Goal: Information Seeking & Learning: Find specific fact

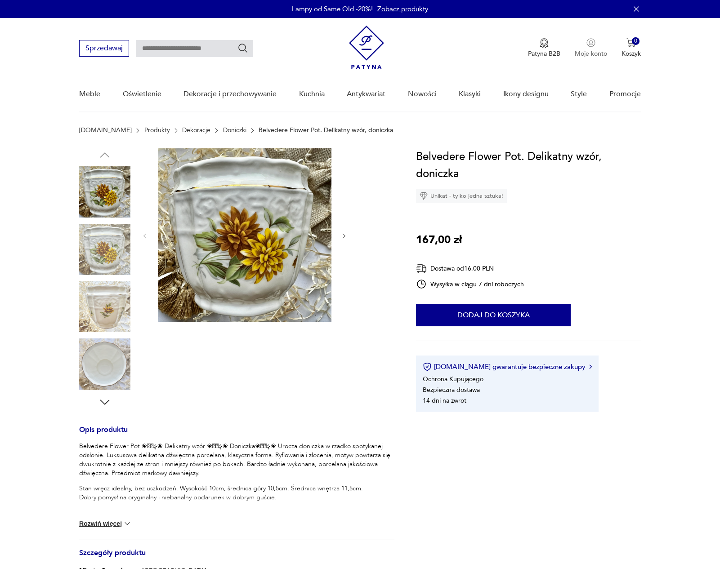
click at [587, 44] on img "button" at bounding box center [591, 42] width 9 height 9
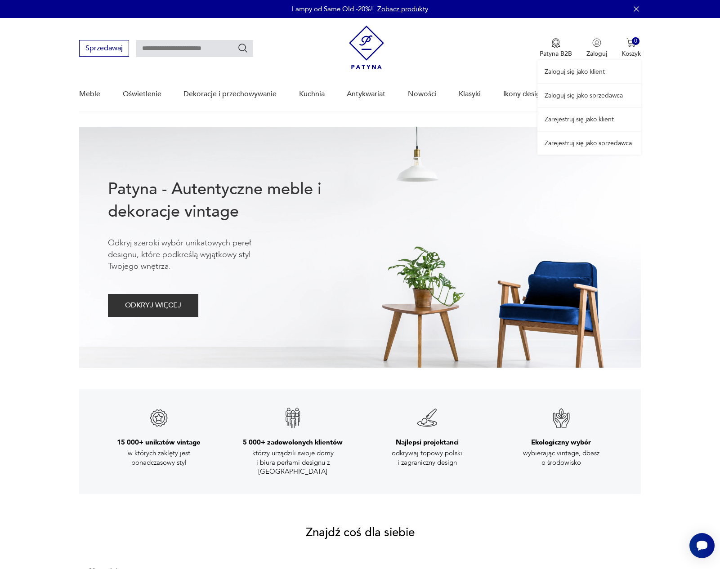
click at [595, 57] on div "Zaloguj się jako klient Zaloguj się jako sprzedawca Zarejestruj się jako klient…" at bounding box center [589, 86] width 103 height 137
click at [591, 68] on link "Zaloguj się jako klient" at bounding box center [589, 71] width 103 height 23
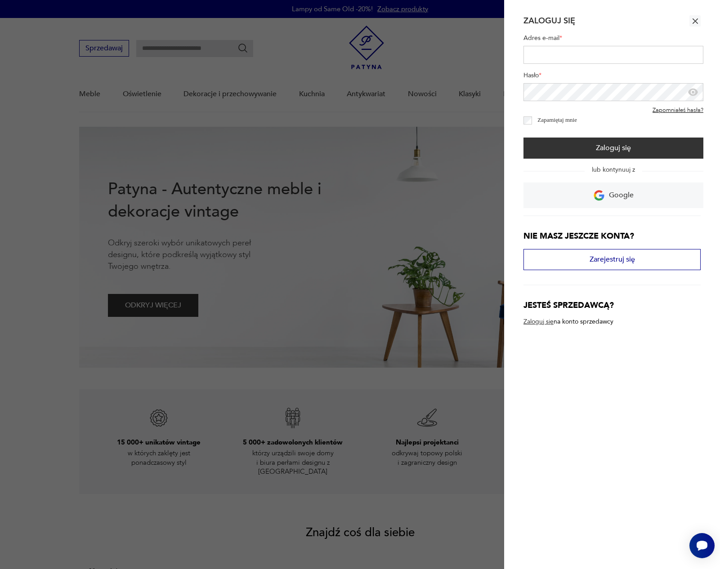
click at [590, 53] on input "Adres e-mail *" at bounding box center [614, 55] width 180 height 18
type input "**********"
click at [540, 123] on label "Zapamiętaj mnie" at bounding box center [558, 120] width 40 height 7
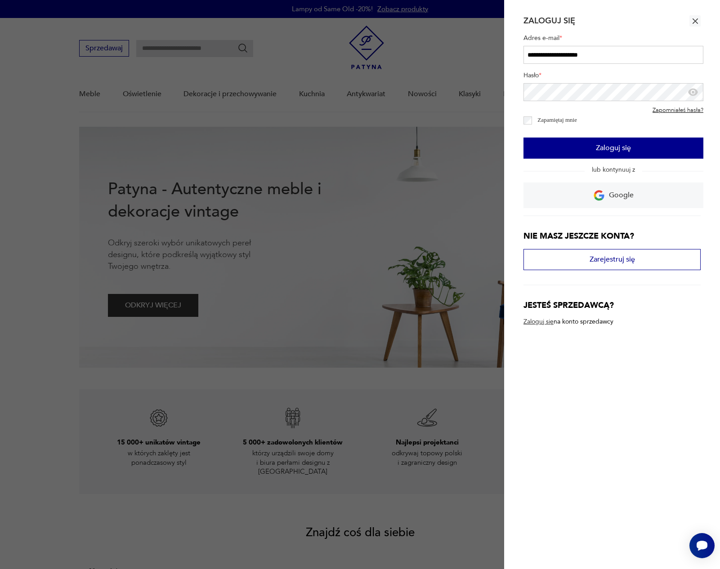
click at [539, 145] on button "Zaloguj się" at bounding box center [614, 148] width 180 height 21
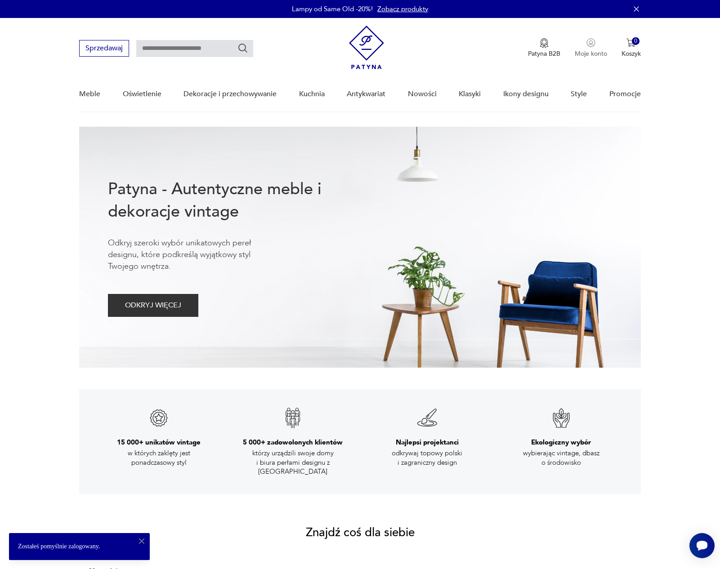
click at [591, 46] on img "button" at bounding box center [591, 42] width 9 height 9
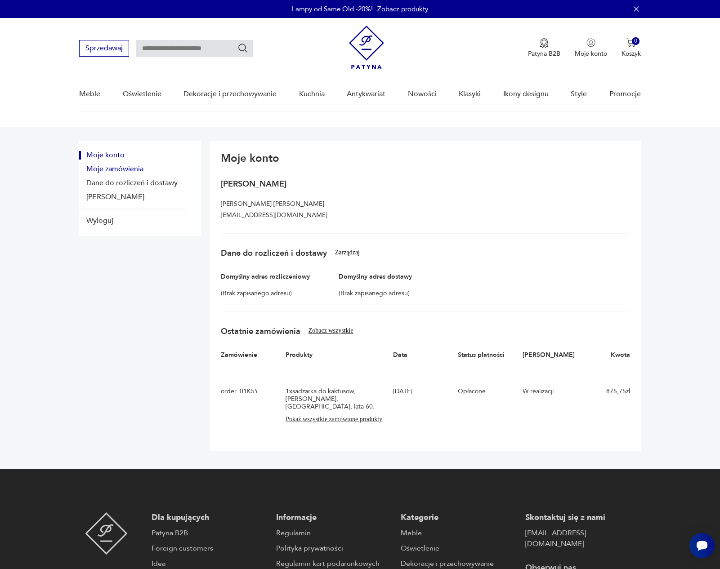
click at [127, 171] on button "Moje zamówienia" at bounding box center [133, 169] width 108 height 9
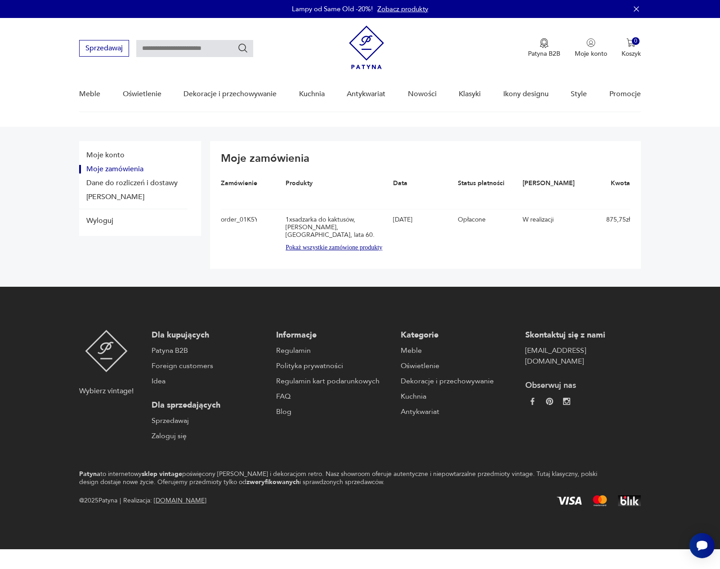
click at [312, 243] on button "Pokaż wszystkie zamówione produkty" at bounding box center [337, 247] width 103 height 9
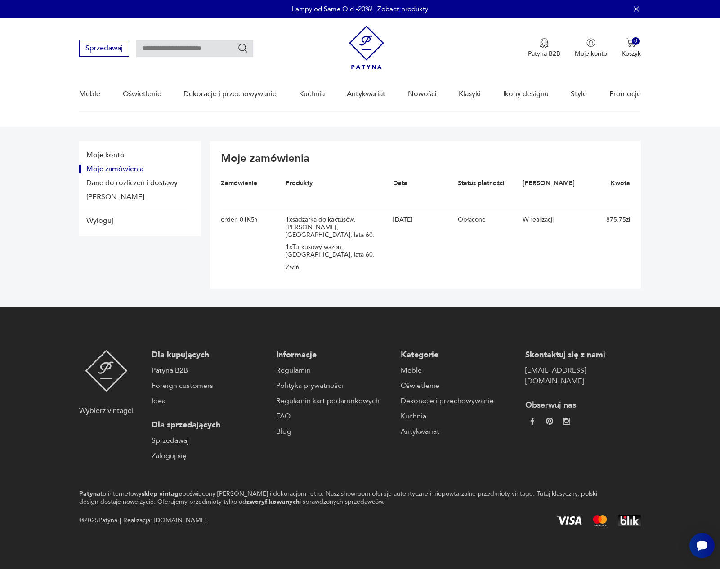
click at [322, 219] on div "1 x sadzarka do kaktusów, [PERSON_NAME], [GEOGRAPHIC_DATA], lata 60." at bounding box center [337, 227] width 103 height 23
drag, startPoint x: 284, startPoint y: 217, endPoint x: 369, endPoint y: 231, distance: 86.2
click at [369, 231] on div "order_01K5YST67KGAFNZACM3SJ723B8 1 x sadzarka do kaktusów, [PERSON_NAME], [GEO…" at bounding box center [425, 243] width 409 height 69
copy div "1 x sadzarka do kaktusów, [PERSON_NAME], [GEOGRAPHIC_DATA], lata 60"
click at [169, 53] on input "text" at bounding box center [194, 48] width 117 height 17
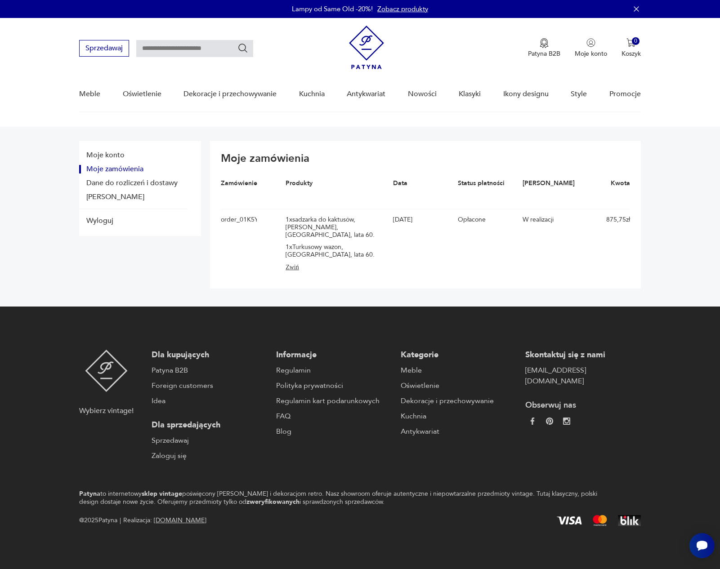
paste input "**********"
type input "**********"
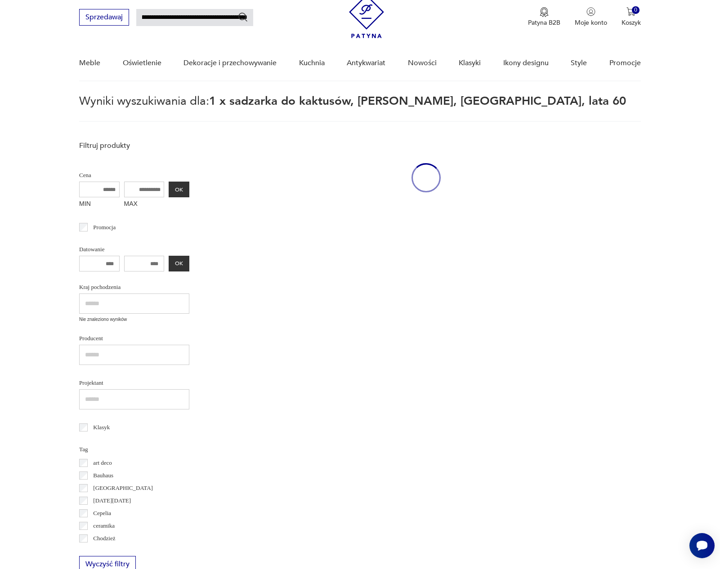
scroll to position [32, 0]
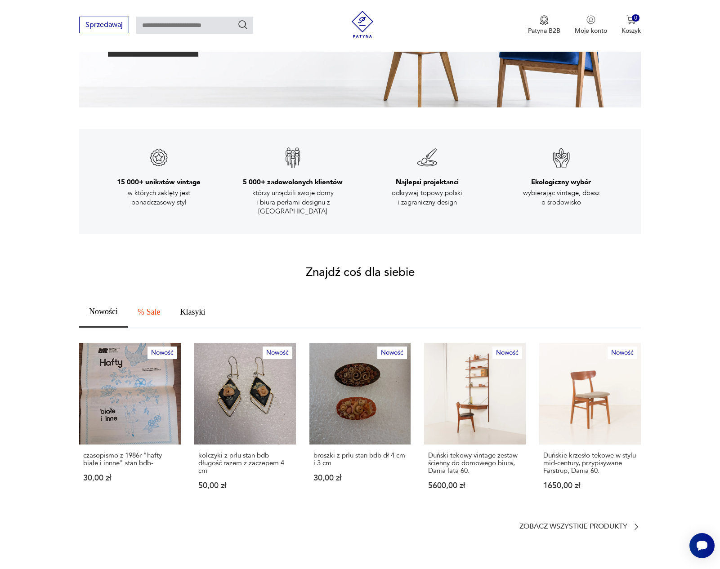
scroll to position [224, 0]
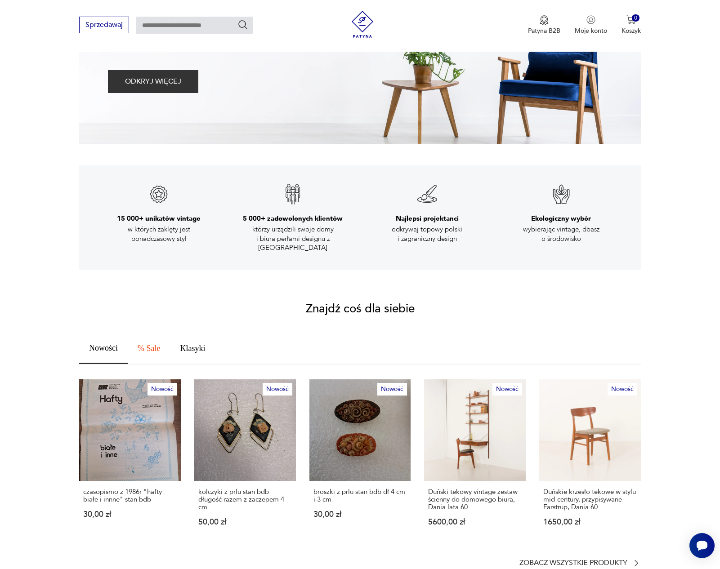
click at [163, 21] on input "text" at bounding box center [194, 25] width 117 height 17
type input "********"
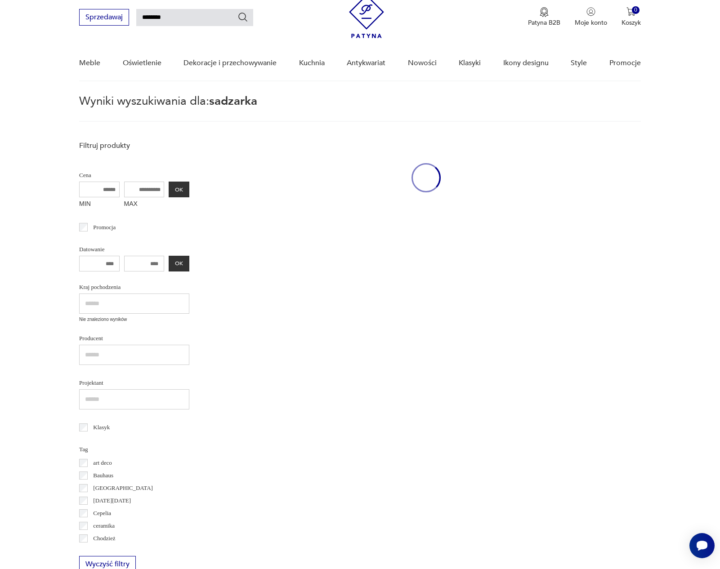
scroll to position [32, 0]
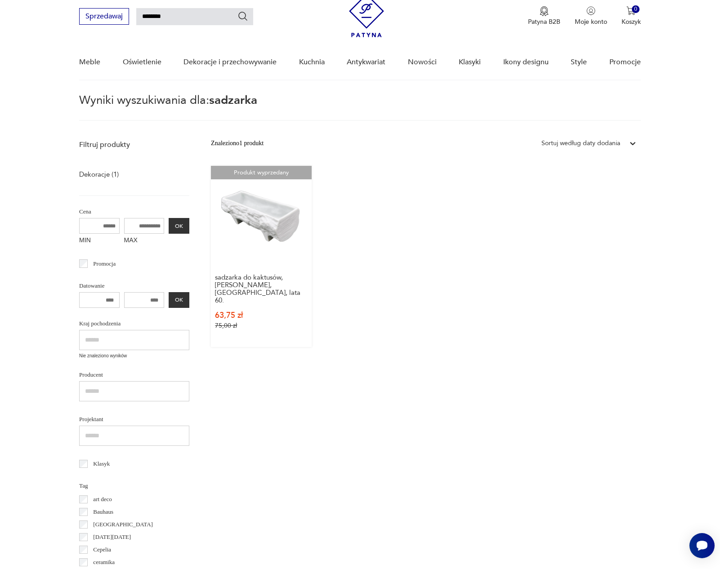
click at [250, 215] on link "Produkt wyprzedany sadzarka do kaktusów, doniczka BAREUTHER, Niemcy, lata 60. …" at bounding box center [261, 256] width 101 height 181
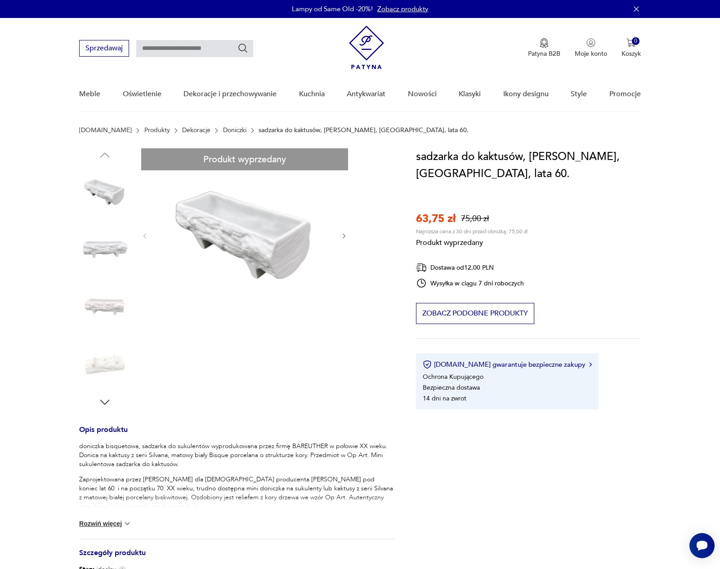
click at [280, 244] on div "Produkt wyprzedany Opis produktu doniczka bisquetowa, sadzarka do sukulentów wy…" at bounding box center [236, 437] width 315 height 578
click at [343, 239] on div "Produkt wyprzedany Opis produktu doniczka bisquetowa, sadzarka do sukulentów wy…" at bounding box center [236, 437] width 315 height 578
click at [344, 236] on div "Produkt wyprzedany Opis produktu doniczka bisquetowa, sadzarka do sukulentów wy…" at bounding box center [236, 437] width 315 height 578
click at [99, 244] on div "Produkt wyprzedany Opis produktu doniczka bisquetowa, sadzarka do sukulentów wy…" at bounding box center [236, 437] width 315 height 578
click at [103, 291] on div "Produkt wyprzedany Opis produktu doniczka bisquetowa, sadzarka do sukulentów wy…" at bounding box center [236, 437] width 315 height 578
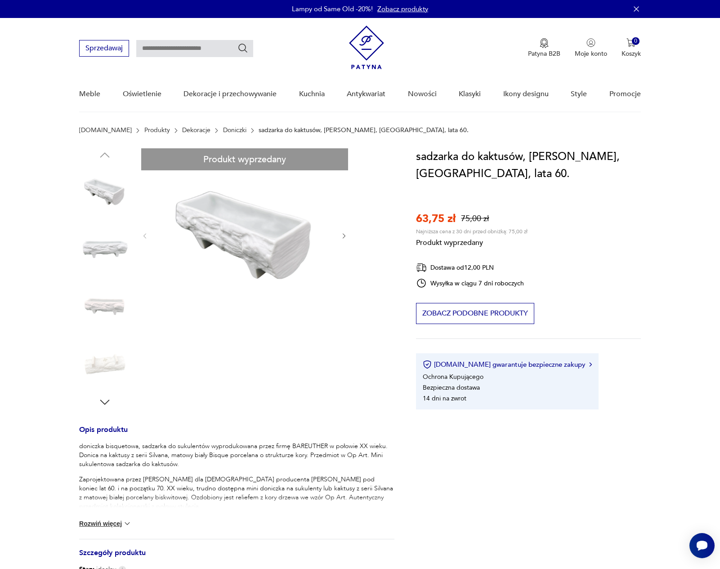
scroll to position [269, 0]
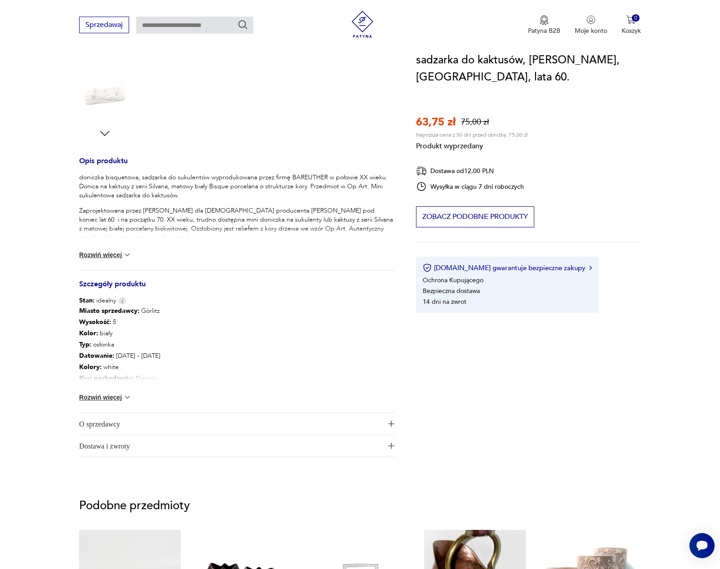
click at [118, 391] on div "Miasto sprzedawcy : Görlitz Wysokość : 5 Kolor: biały Typ : osłonka Datowanie :…" at bounding box center [236, 359] width 315 height 108
click at [117, 397] on button "Rozwiń więcej" at bounding box center [105, 397] width 52 height 9
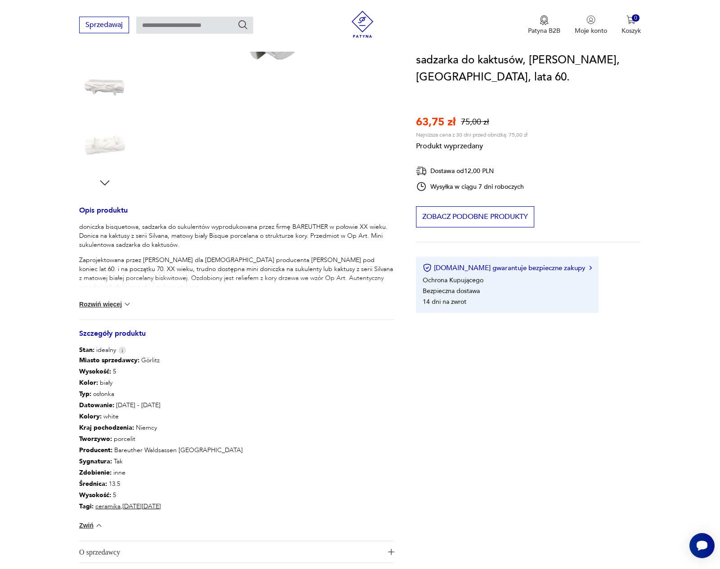
scroll to position [207, 0]
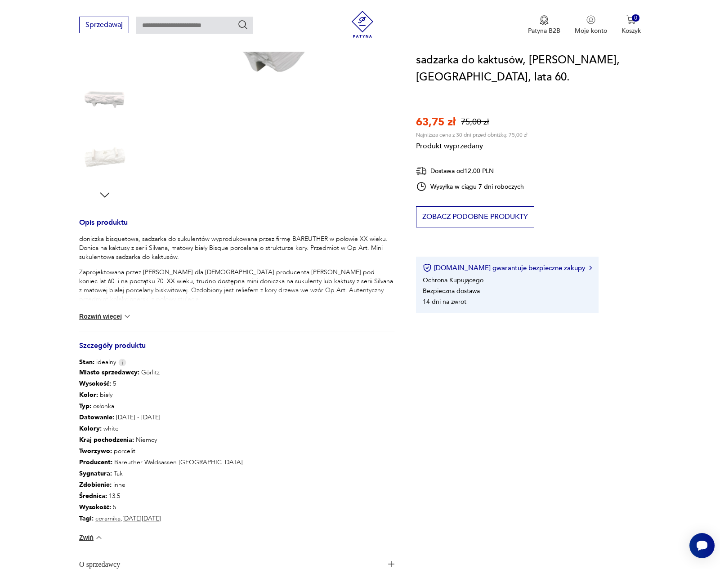
click at [109, 314] on button "Rozwiń więcej" at bounding box center [105, 316] width 52 height 9
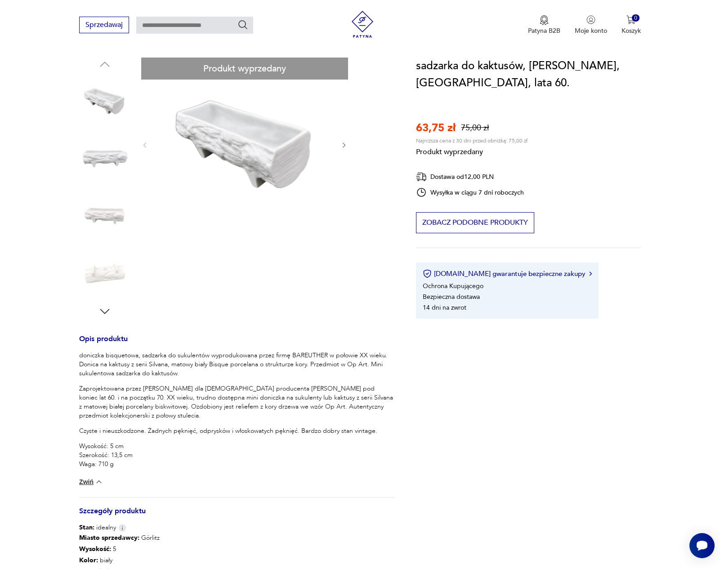
scroll to position [91, 0]
click at [99, 153] on div "Produkt wyprzedany Opis produktu doniczka bisquetowa, sadzarka do sukulentów wy…" at bounding box center [236, 410] width 315 height 706
click at [105, 310] on div "Produkt wyprzedany Opis produktu doniczka bisquetowa, sadzarka do sukulentów wy…" at bounding box center [236, 410] width 315 height 706
click at [108, 305] on div "Produkt wyprzedany Opis produktu doniczka bisquetowa, sadzarka do sukulentów wy…" at bounding box center [236, 410] width 315 height 706
click at [103, 84] on div "Produkt wyprzedany Opis produktu doniczka bisquetowa, sadzarka do sukulentów wy…" at bounding box center [236, 410] width 315 height 706
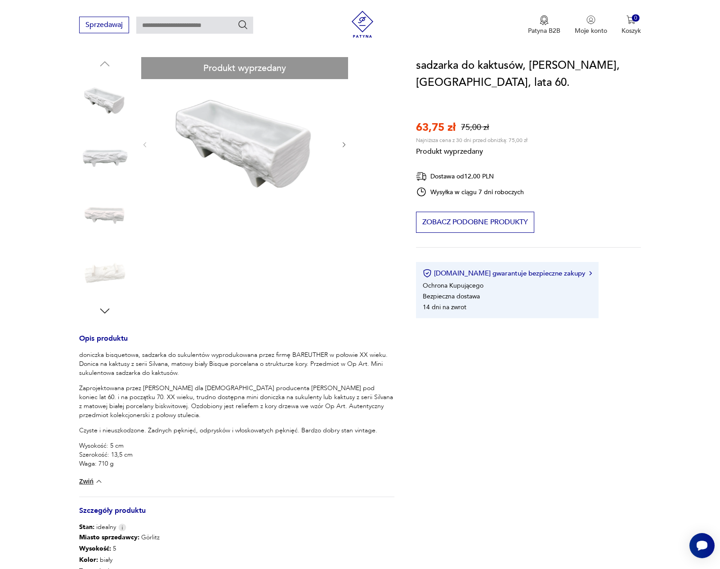
click at [256, 127] on div "Produkt wyprzedany Opis produktu doniczka bisquetowa, sadzarka do sukulentów wy…" at bounding box center [236, 410] width 315 height 706
click at [345, 144] on div "Produkt wyprzedany Opis produktu doniczka bisquetowa, sadzarka do sukulentów wy…" at bounding box center [236, 410] width 315 height 706
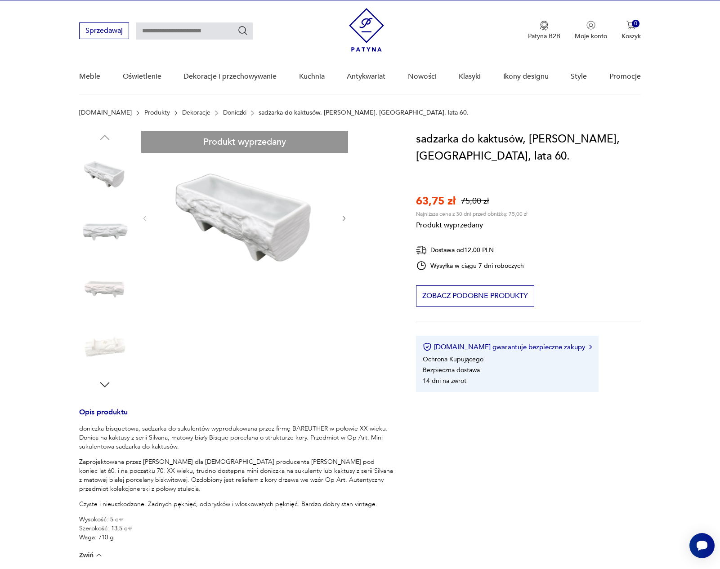
scroll to position [21, 0]
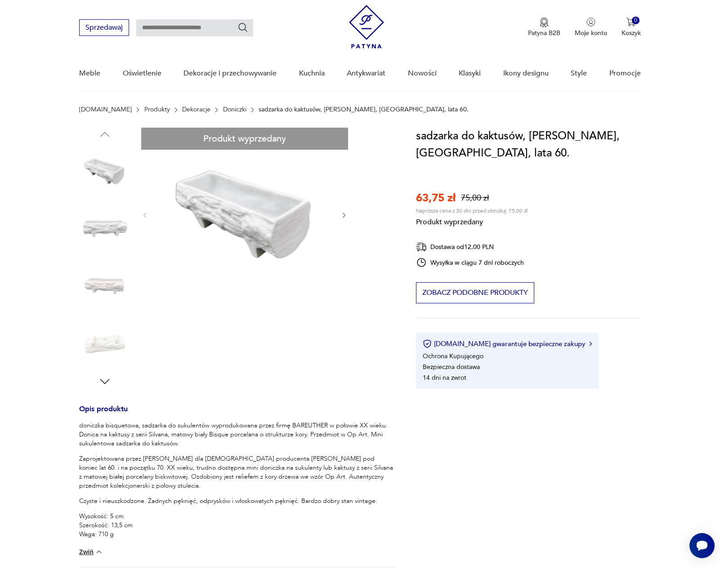
click at [102, 230] on div "Produkt wyprzedany Opis produktu doniczka bisquetowa, sadzarka do sukulentów wy…" at bounding box center [236, 481] width 315 height 706
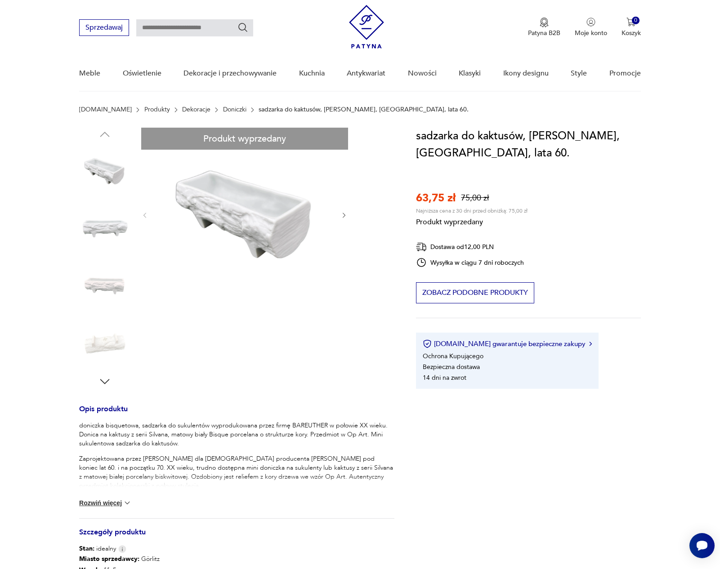
click at [94, 227] on div "Produkt wyprzedany Opis produktu doniczka bisquetowa, sadzarka do sukulentów wy…" at bounding box center [236, 417] width 315 height 578
click at [102, 379] on div "Produkt wyprzedany Opis produktu doniczka bisquetowa, sadzarka do sukulentów wy…" at bounding box center [236, 417] width 315 height 578
click at [103, 227] on div "Produkt wyprzedany Opis produktu doniczka bisquetowa, sadzarka do sukulentów wy…" at bounding box center [236, 417] width 315 height 578
click at [266, 237] on div "Produkt wyprzedany Opis produktu doniczka bisquetowa, sadzarka do sukulentów wy…" at bounding box center [236, 417] width 315 height 578
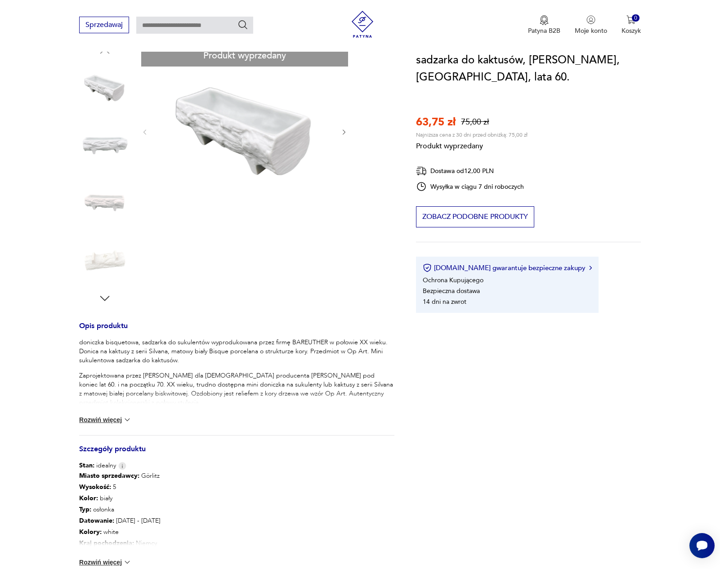
scroll to position [108, 0]
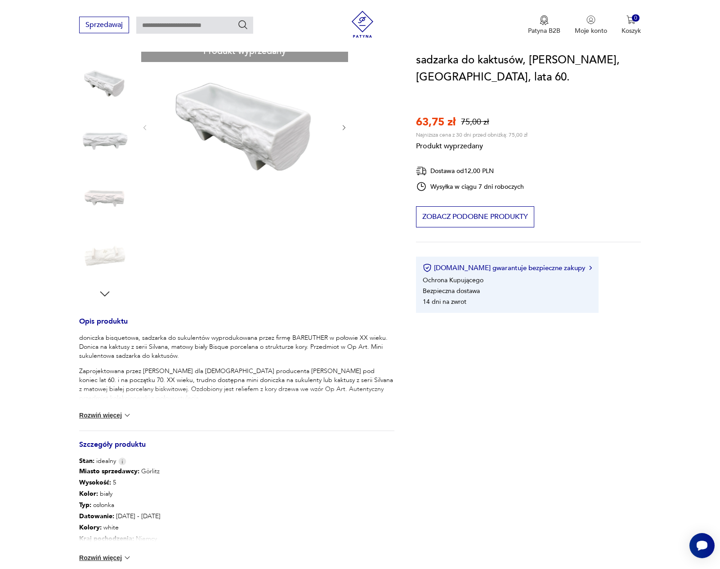
click at [108, 555] on button "Rozwiń więcej" at bounding box center [105, 558] width 52 height 9
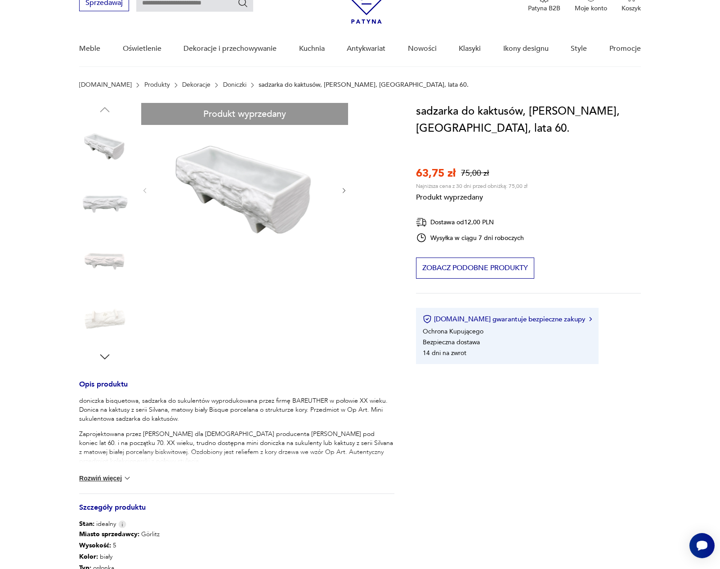
scroll to position [0, 0]
